Goal: Information Seeking & Learning: Learn about a topic

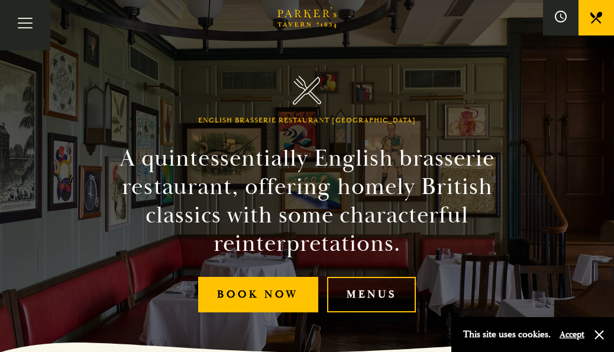
click at [391, 313] on link "Menus" at bounding box center [371, 295] width 89 height 36
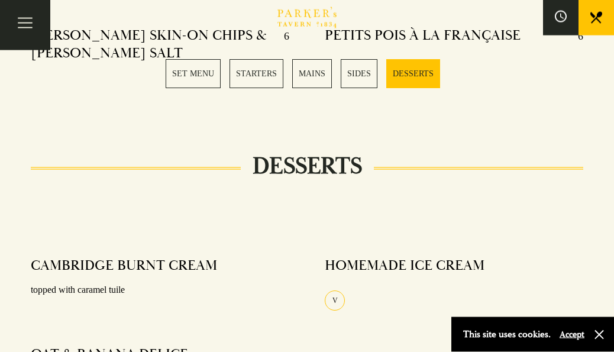
scroll to position [1464, 0]
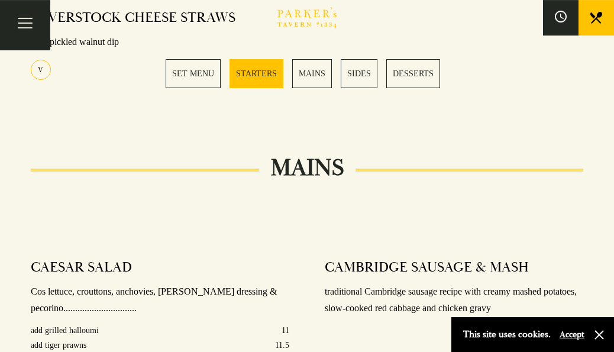
click at [186, 77] on link "SET MENU" at bounding box center [193, 73] width 55 height 29
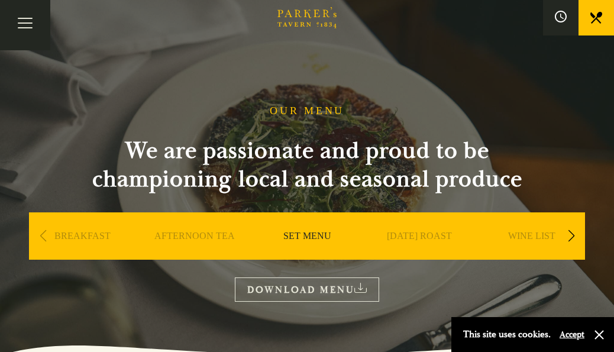
click at [28, 29] on button "Toggle navigation" at bounding box center [25, 25] width 50 height 50
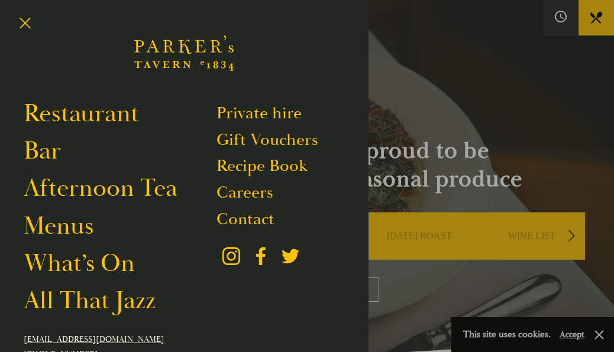
click at [53, 157] on link "Bar" at bounding box center [42, 151] width 37 height 31
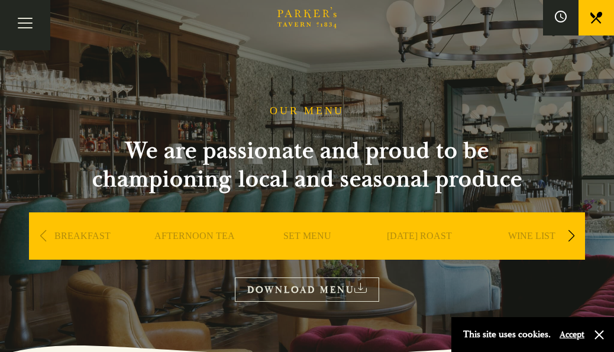
click at [65, 241] on link "BREAKFAST" at bounding box center [82, 253] width 56 height 47
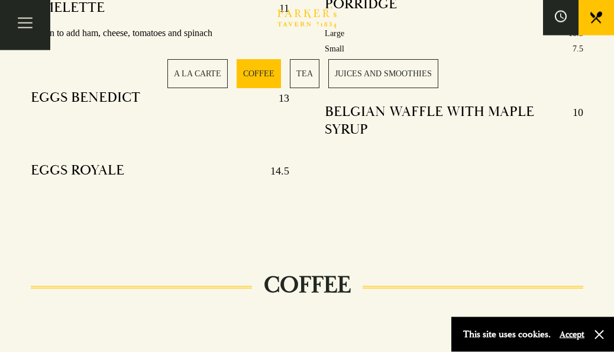
scroll to position [654, 0]
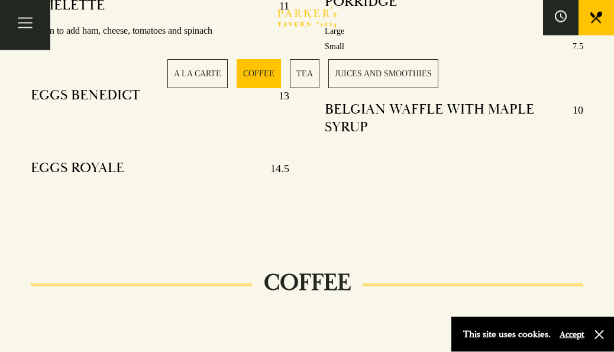
click at [56, 172] on h4 "EGGS ROYALE" at bounding box center [77, 168] width 93 height 19
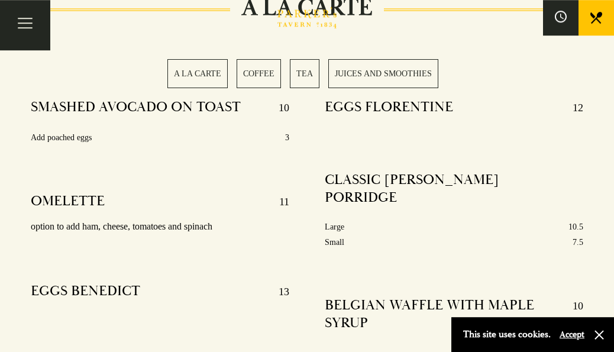
scroll to position [457, 0]
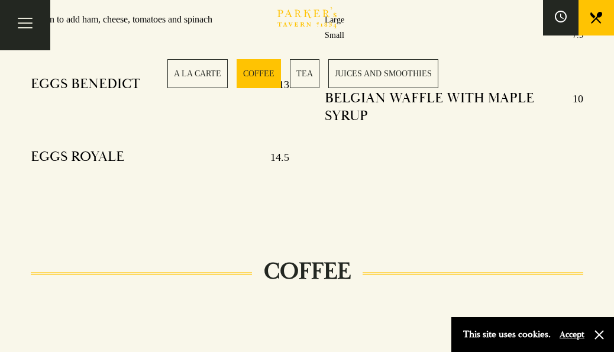
click at [261, 84] on link "COFFEE" at bounding box center [259, 73] width 44 height 29
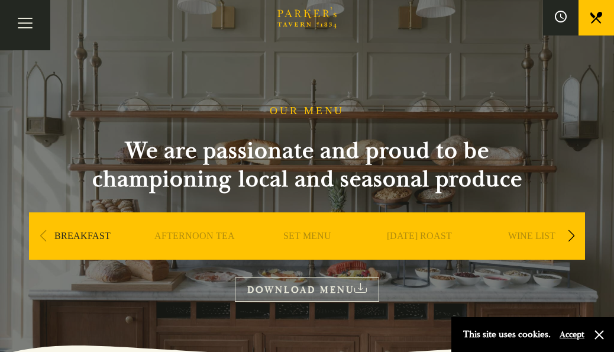
click at [307, 294] on link "DOWNLOAD MENU" at bounding box center [307, 290] width 144 height 24
